Goal: Download file/media

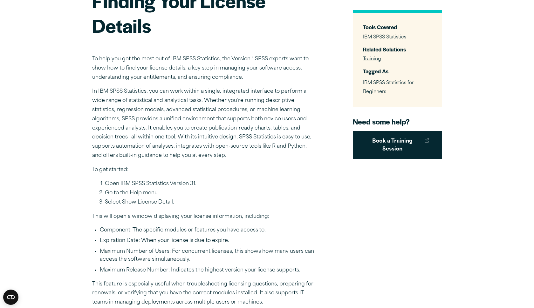
scroll to position [17, 0]
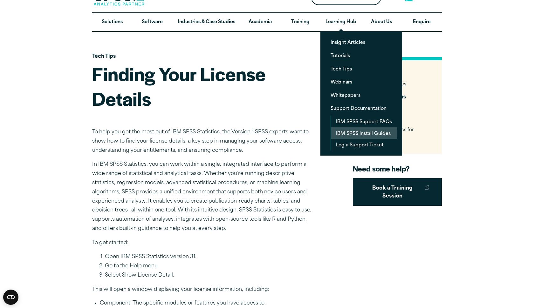
click at [361, 134] on link "IBM SPSS Install Guides" at bounding box center [364, 133] width 66 height 12
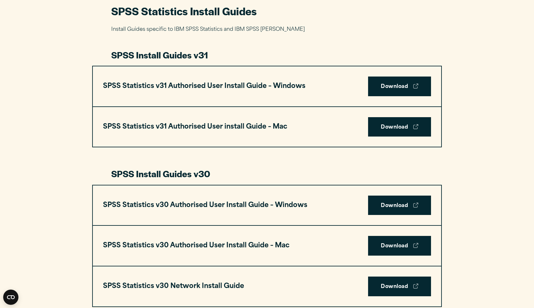
scroll to position [305, 0]
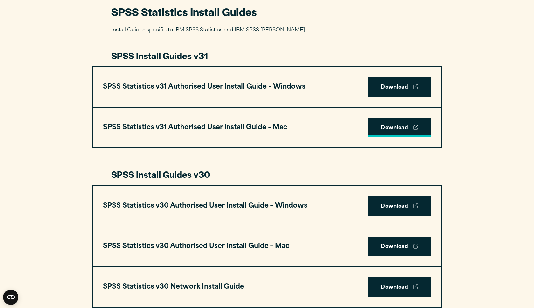
click at [383, 129] on link "Download" at bounding box center [399, 128] width 63 height 20
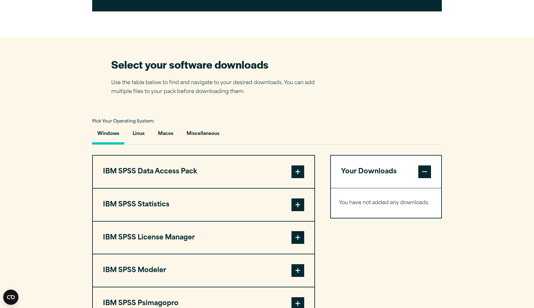
scroll to position [370, 0]
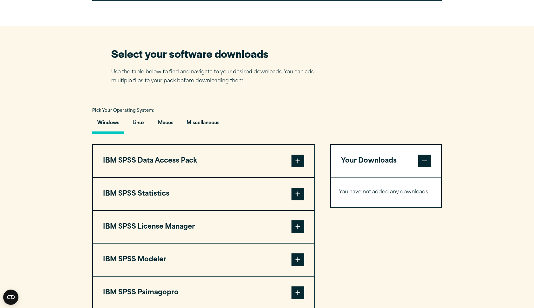
click at [298, 195] on span at bounding box center [297, 194] width 13 height 13
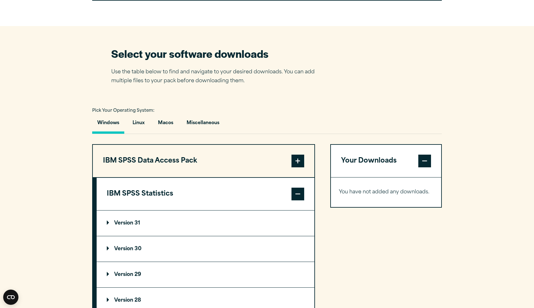
click at [135, 224] on p "Version 31" at bounding box center [123, 223] width 33 height 5
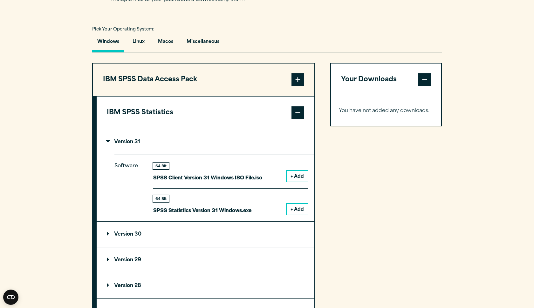
scroll to position [452, 0]
click at [163, 40] on button "Macos" at bounding box center [165, 43] width 25 height 18
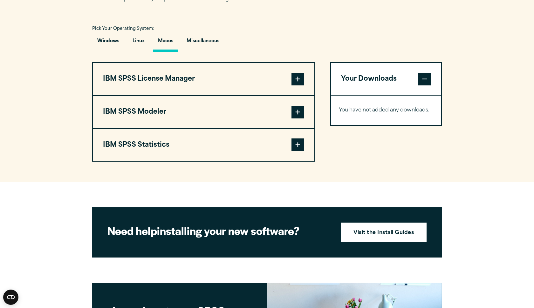
click at [151, 147] on button "IBM SPSS Statistics" at bounding box center [203, 145] width 221 height 32
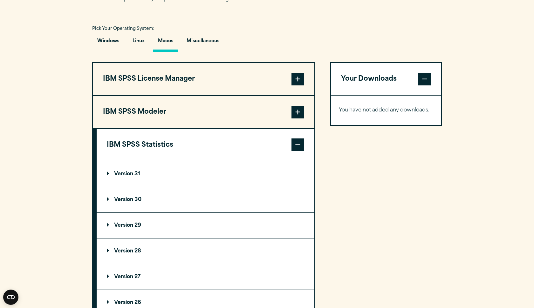
click at [121, 176] on p "Version 31" at bounding box center [123, 173] width 33 height 5
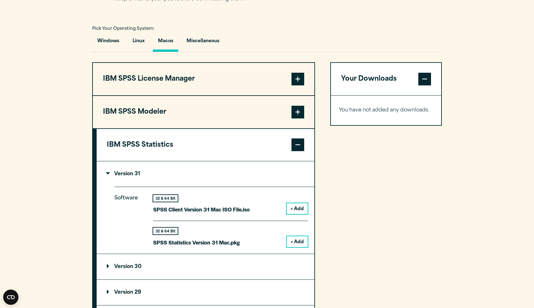
click at [141, 115] on button "IBM SPSS Modeler" at bounding box center [203, 112] width 221 height 32
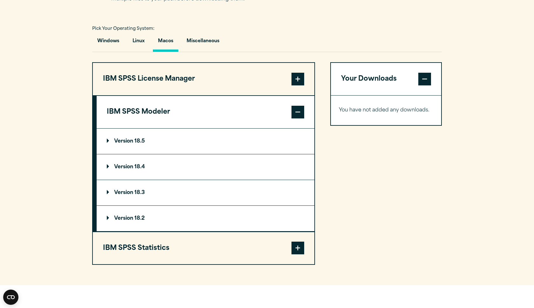
click at [107, 143] on p "Version 18.5" at bounding box center [126, 141] width 38 height 5
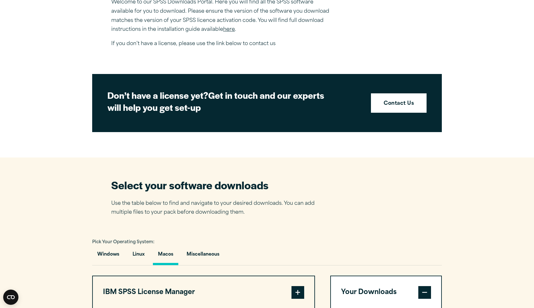
scroll to position [217, 0]
